Goal: Information Seeking & Learning: Learn about a topic

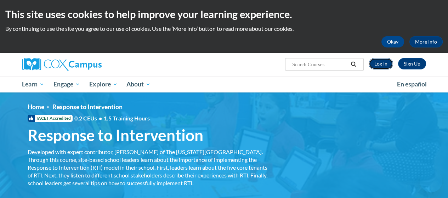
click at [377, 64] on link "Log In" at bounding box center [381, 63] width 24 height 11
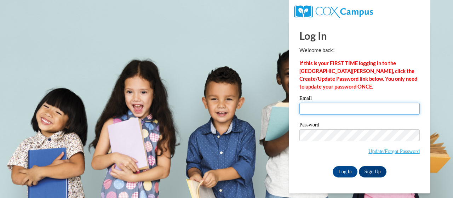
type input "jdbenefield@valdosta.edu"
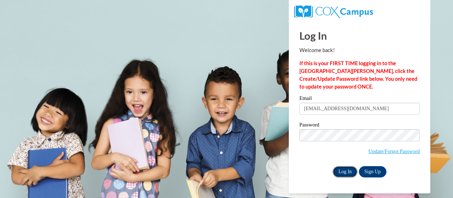
click at [349, 171] on input "Log In" at bounding box center [345, 171] width 25 height 11
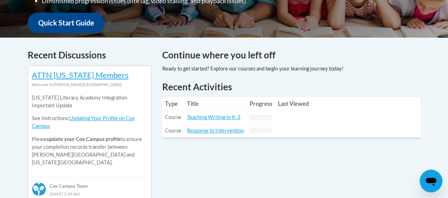
scroll to position [283, 0]
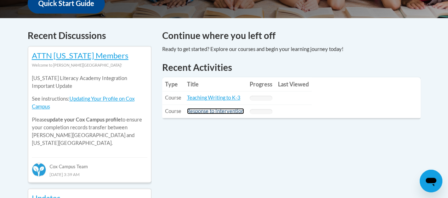
click at [215, 111] on link "Response to Intervention" at bounding box center [215, 111] width 57 height 6
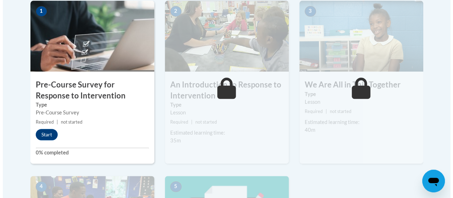
scroll to position [248, 0]
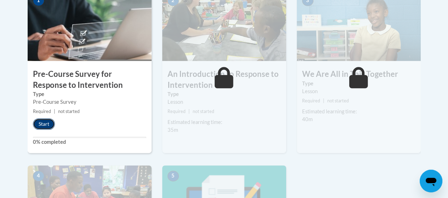
click at [54, 126] on button "Start" at bounding box center [44, 123] width 22 height 11
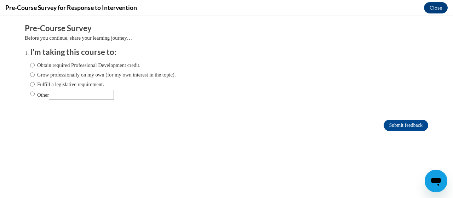
scroll to position [0, 0]
drag, startPoint x: 27, startPoint y: 67, endPoint x: 43, endPoint y: 68, distance: 15.3
click at [30, 67] on input "Obtain required Professional Development credit." at bounding box center [32, 65] width 5 height 8
radio input "true"
click at [387, 127] on input "Submit feedback" at bounding box center [406, 125] width 45 height 11
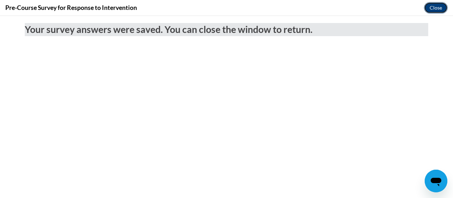
drag, startPoint x: 434, startPoint y: 8, endPoint x: 428, endPoint y: 8, distance: 5.7
click at [434, 8] on button "Close" at bounding box center [436, 7] width 24 height 11
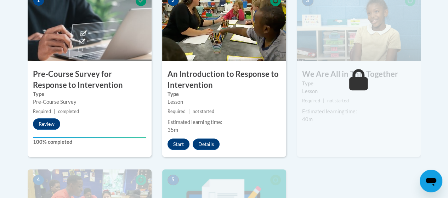
click at [180, 137] on div "2 An Introduction to Response to Intervention Type Lesson Required | not starte…" at bounding box center [224, 73] width 124 height 167
click at [176, 143] on button "Start" at bounding box center [179, 144] width 22 height 11
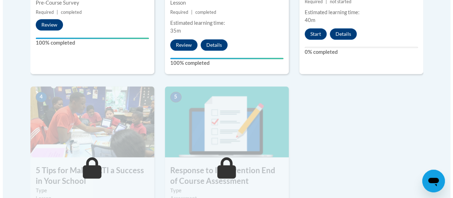
scroll to position [319, 0]
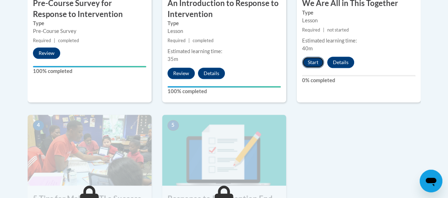
click at [312, 63] on button "Start" at bounding box center [313, 62] width 22 height 11
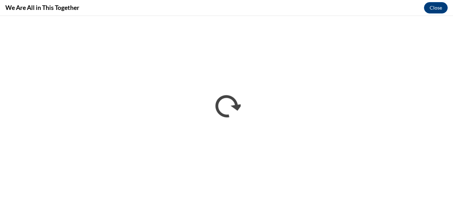
scroll to position [0, 0]
